Goal: Transaction & Acquisition: Purchase product/service

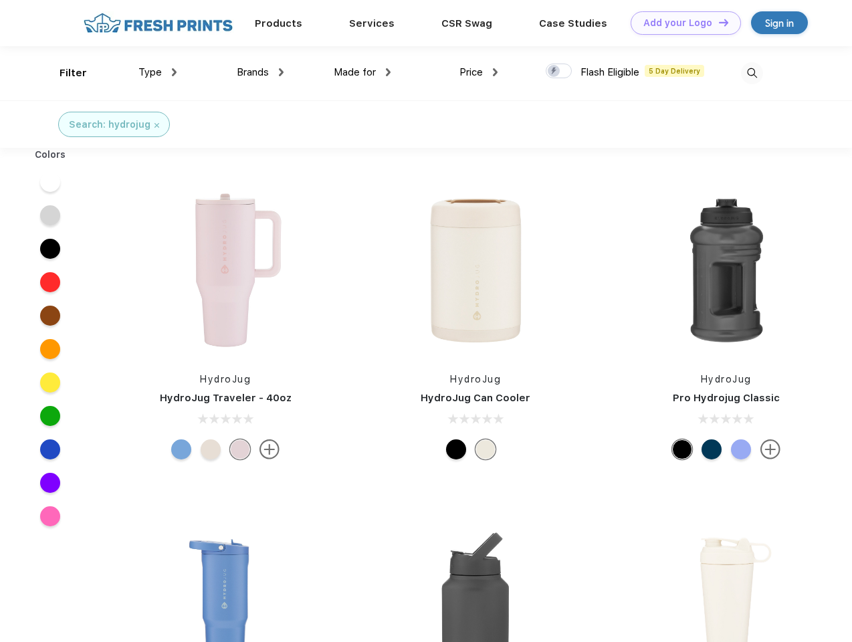
click at [681, 23] on link "Add your Logo Design Tool" at bounding box center [686, 22] width 110 height 23
click at [0, 0] on div "Design Tool" at bounding box center [0, 0] width 0 height 0
click at [718, 22] on link "Add your Logo Design Tool" at bounding box center [686, 22] width 110 height 23
click at [64, 73] on div "Filter" at bounding box center [73, 73] width 27 height 15
click at [158, 72] on span "Type" at bounding box center [149, 72] width 23 height 12
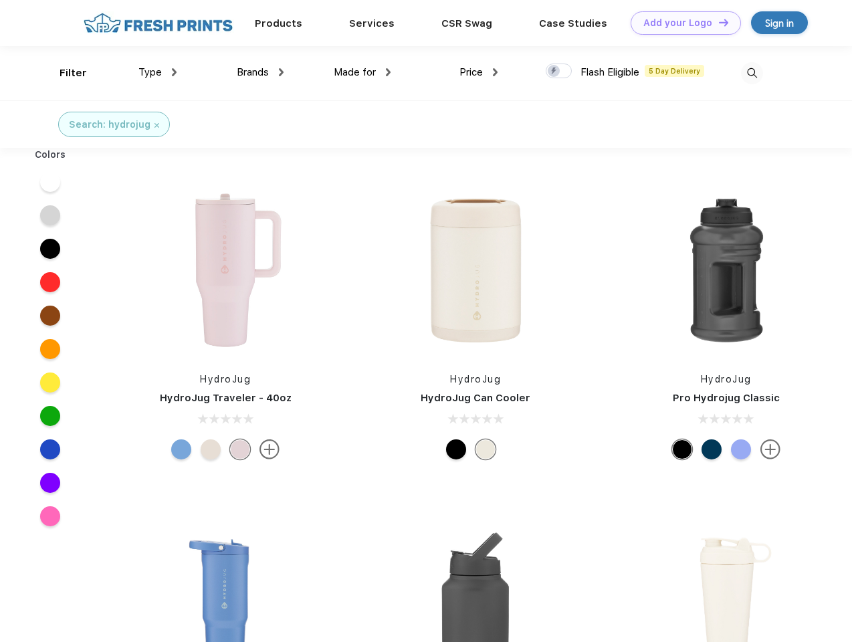
click at [260, 72] on span "Brands" at bounding box center [253, 72] width 32 height 12
click at [362, 72] on span "Made for" at bounding box center [355, 72] width 42 height 12
click at [479, 72] on span "Price" at bounding box center [470, 72] width 23 height 12
click at [559, 72] on div at bounding box center [559, 71] width 26 height 15
click at [554, 72] on input "checkbox" at bounding box center [550, 67] width 9 height 9
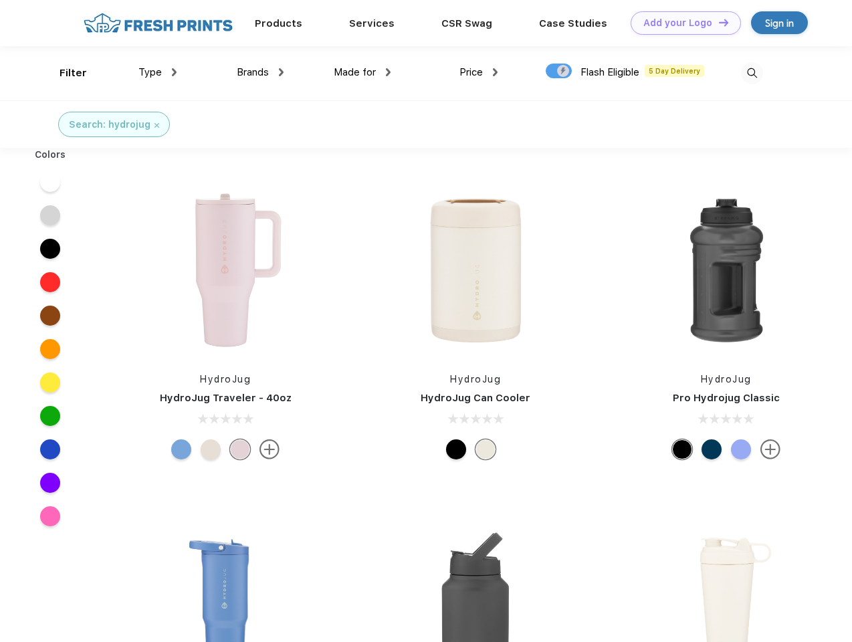
click at [752, 73] on img at bounding box center [752, 73] width 22 height 22
